Goal: Transaction & Acquisition: Purchase product/service

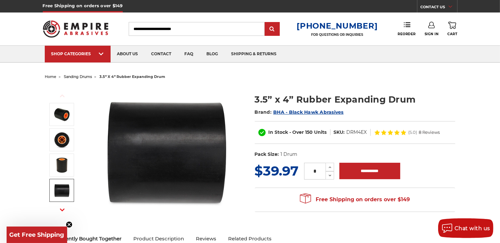
click at [60, 208] on button "Next" at bounding box center [62, 210] width 16 height 14
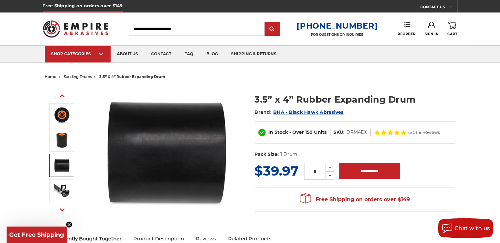
click at [60, 208] on button "Next" at bounding box center [62, 210] width 16 height 14
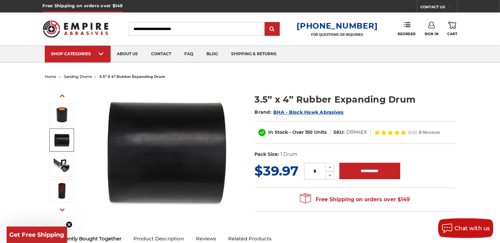
click at [60, 208] on button "Next" at bounding box center [62, 210] width 16 height 14
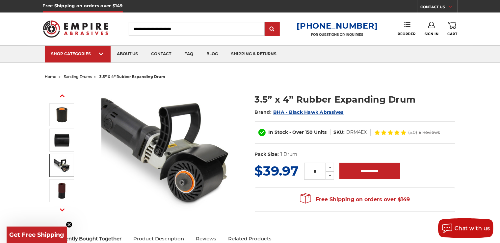
click at [61, 170] on img at bounding box center [62, 165] width 16 height 16
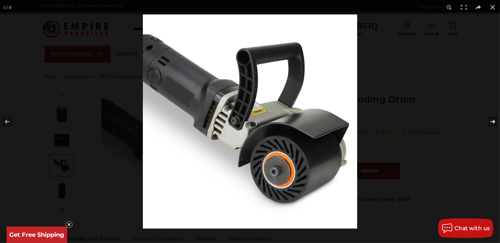
click at [493, 123] on button at bounding box center [488, 121] width 23 height 33
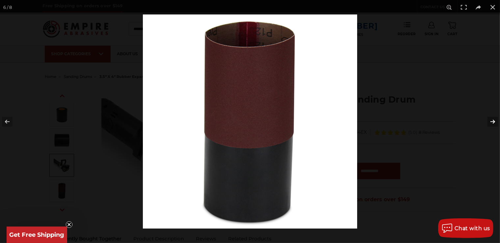
click at [493, 123] on button at bounding box center [488, 121] width 23 height 33
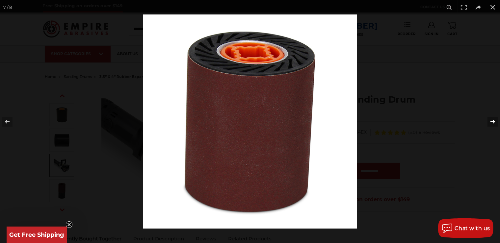
click at [493, 123] on button at bounding box center [488, 121] width 23 height 33
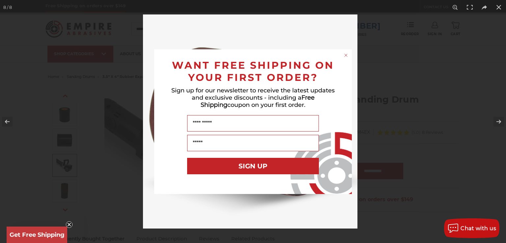
click at [345, 55] on circle "Close dialog" at bounding box center [346, 55] width 6 height 6
